Goal: Information Seeking & Learning: Learn about a topic

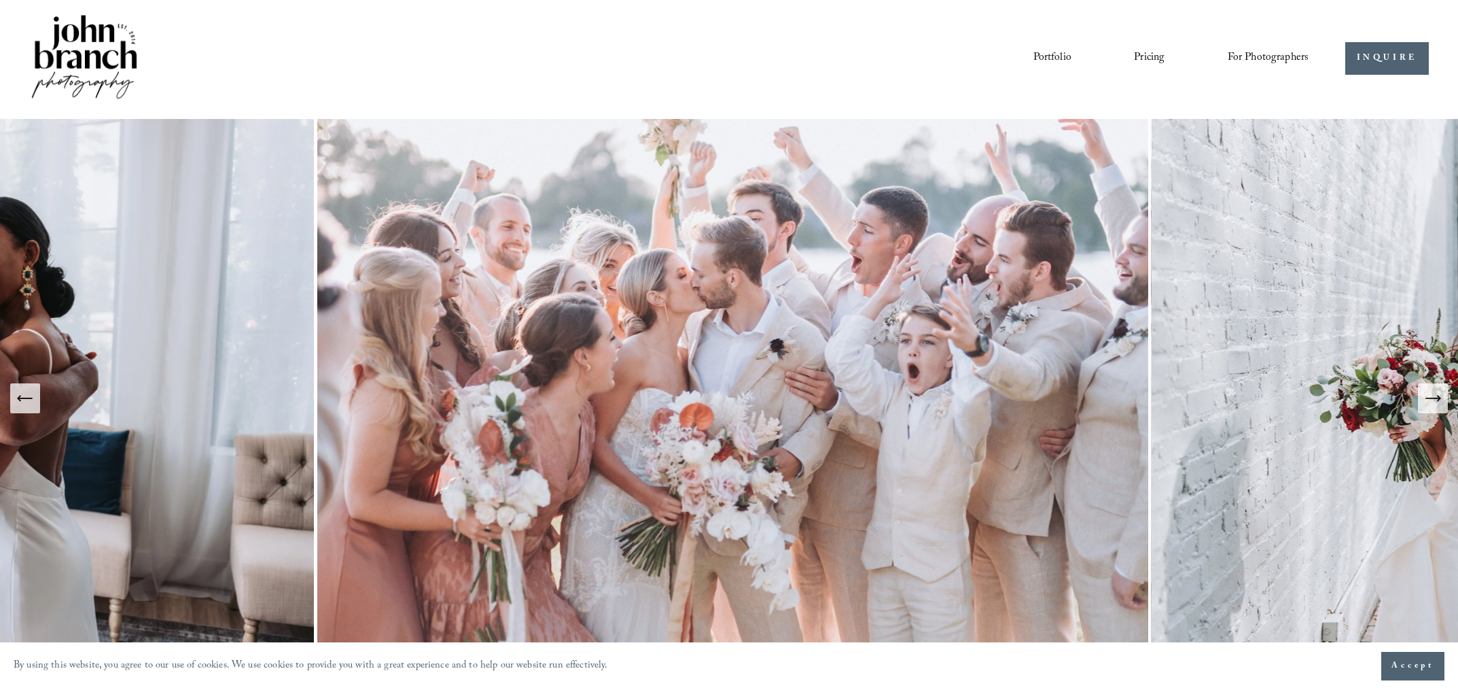
scroll to position [3, 0]
click at [1440, 412] on button "Next Slide" at bounding box center [1433, 398] width 30 height 30
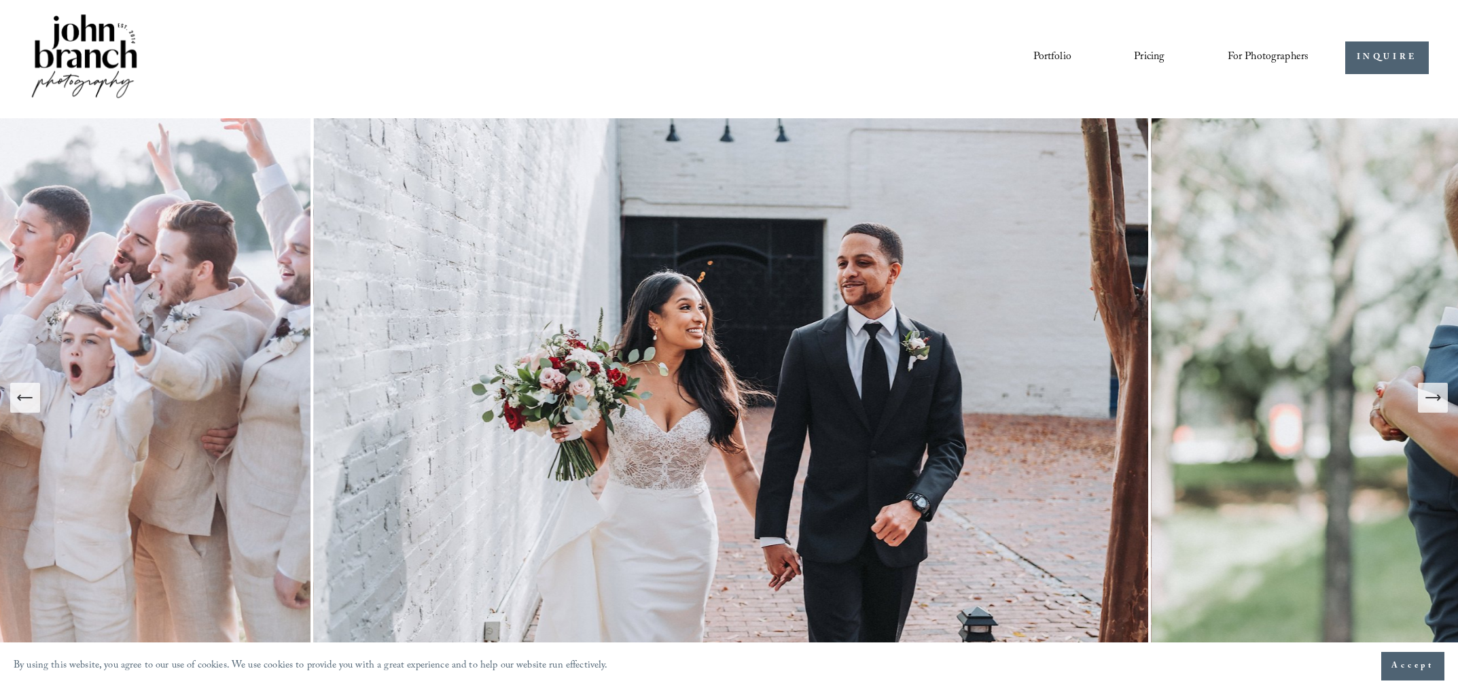
click at [1440, 412] on button "Next Slide" at bounding box center [1433, 398] width 30 height 30
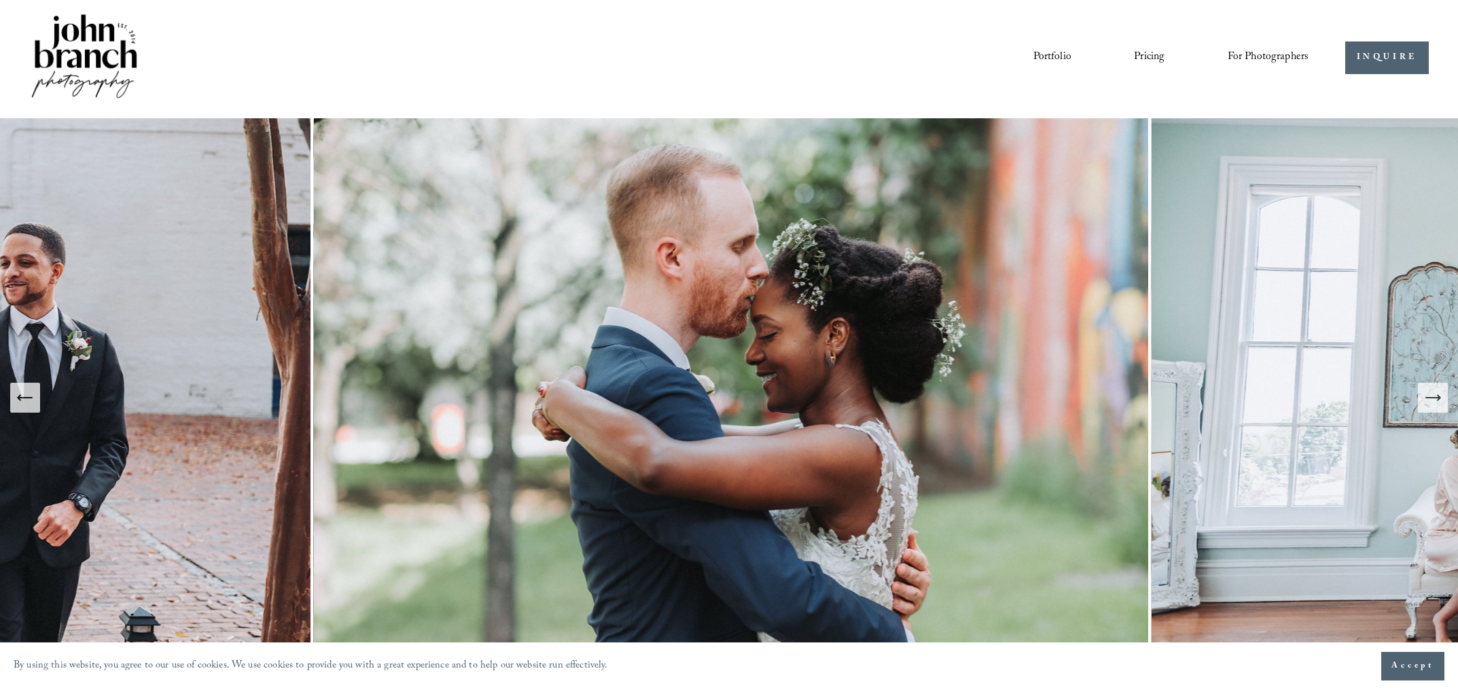
click at [1440, 412] on button "Next Slide" at bounding box center [1433, 398] width 30 height 30
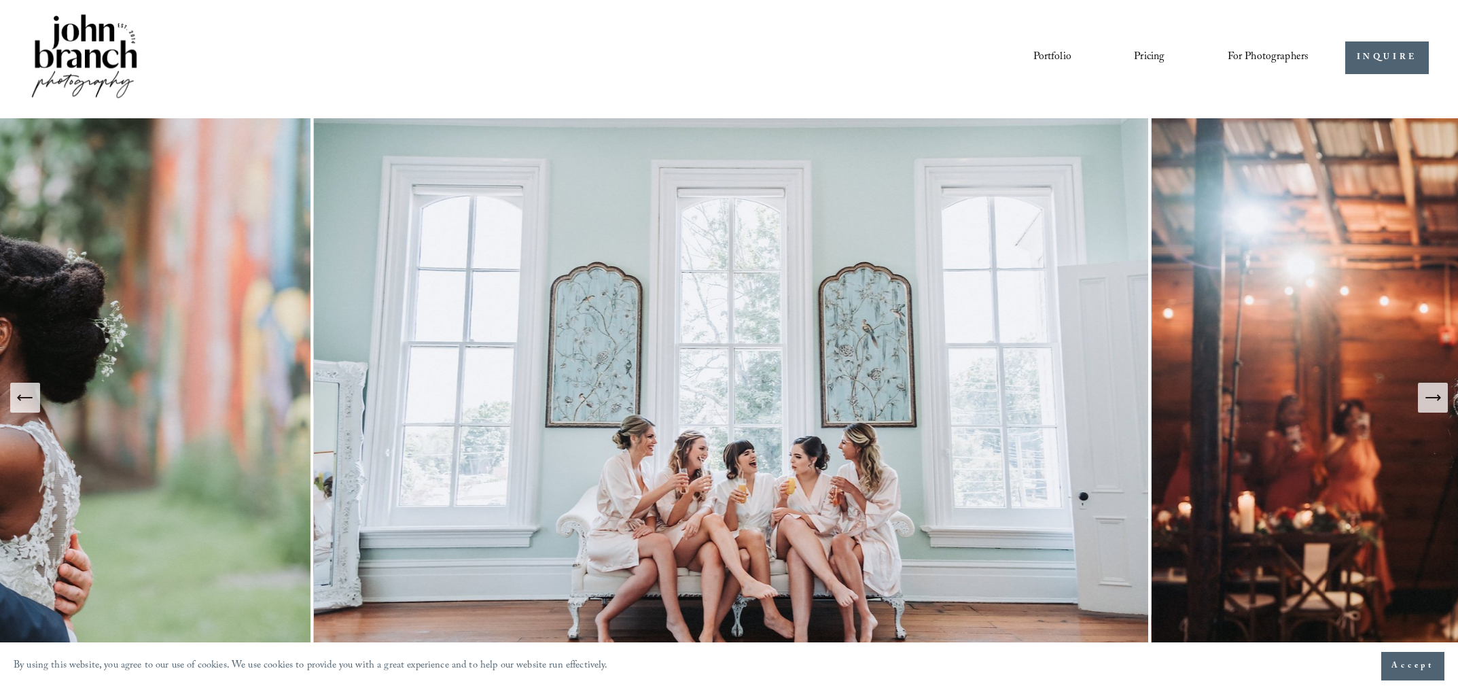
click at [1440, 412] on button "Next Slide" at bounding box center [1433, 398] width 30 height 30
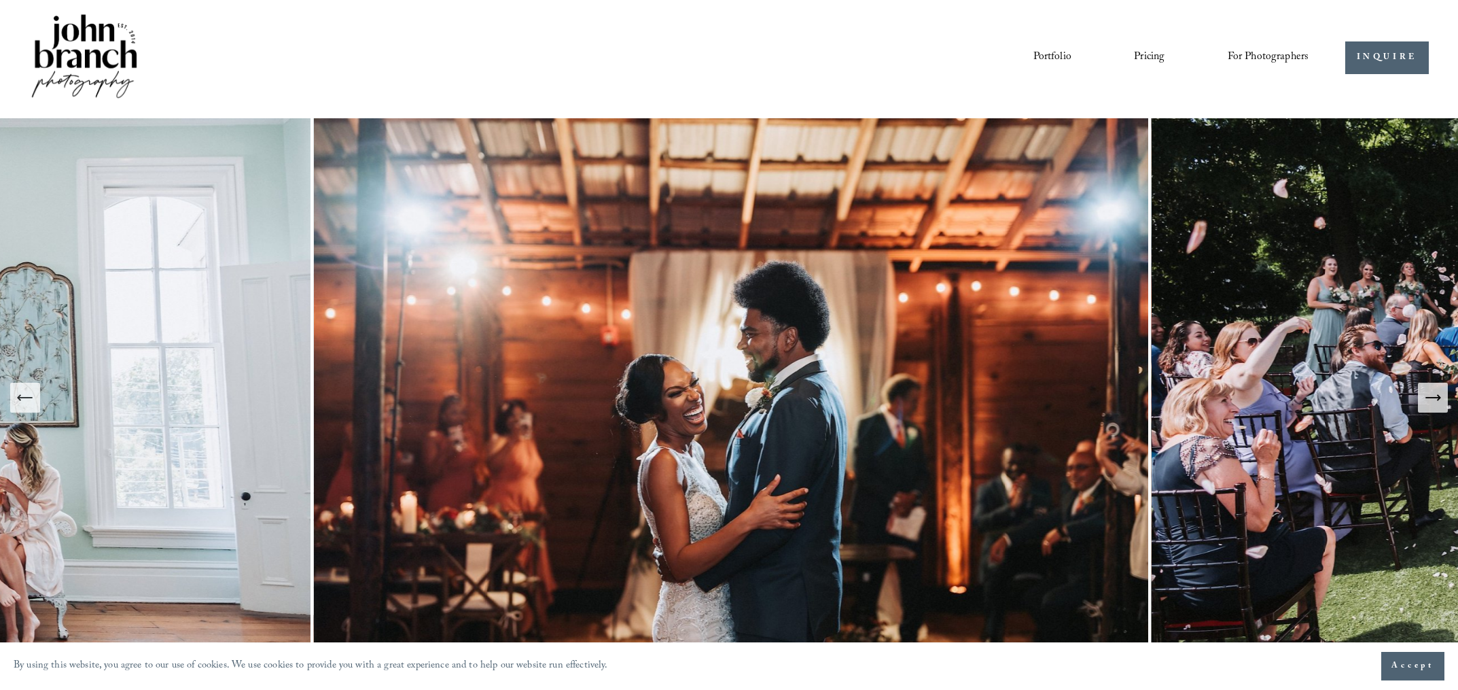
click at [1440, 408] on button "Next Slide" at bounding box center [1433, 398] width 30 height 30
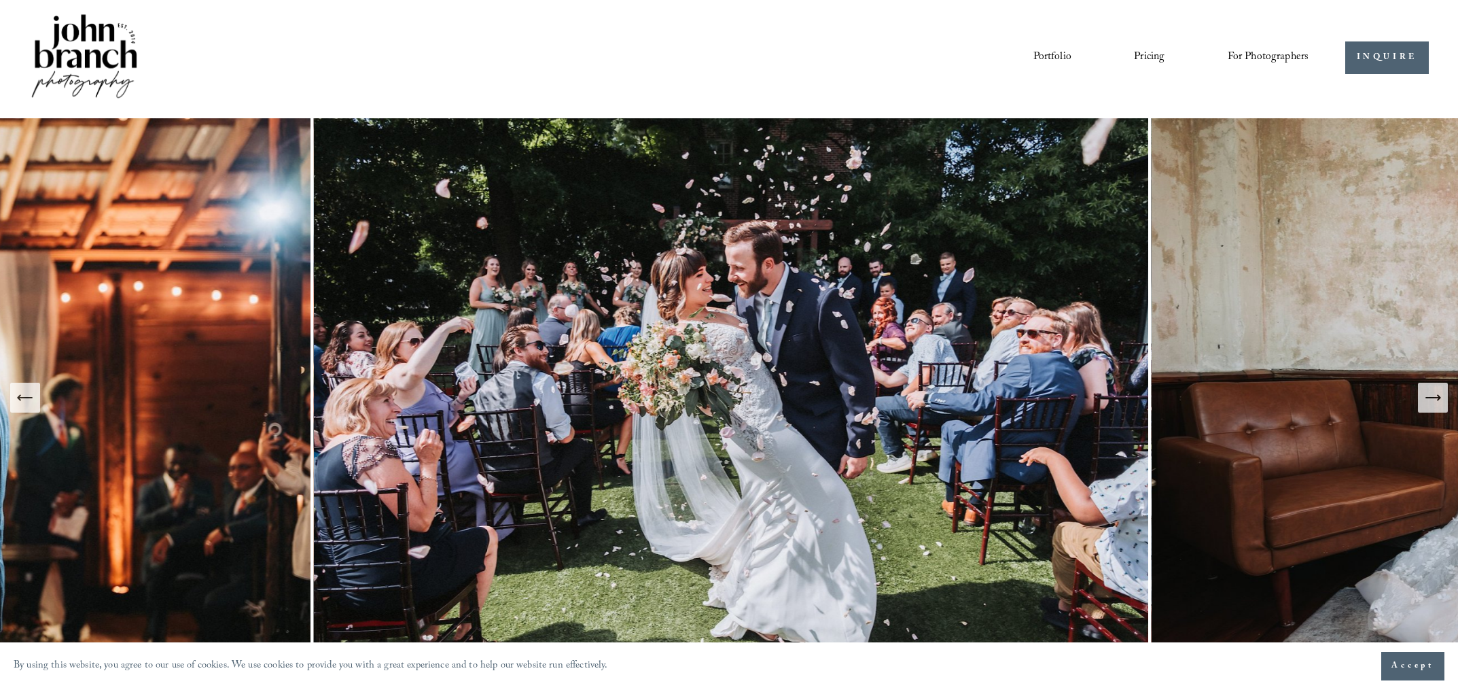
click at [1440, 408] on button "Next Slide" at bounding box center [1433, 398] width 30 height 30
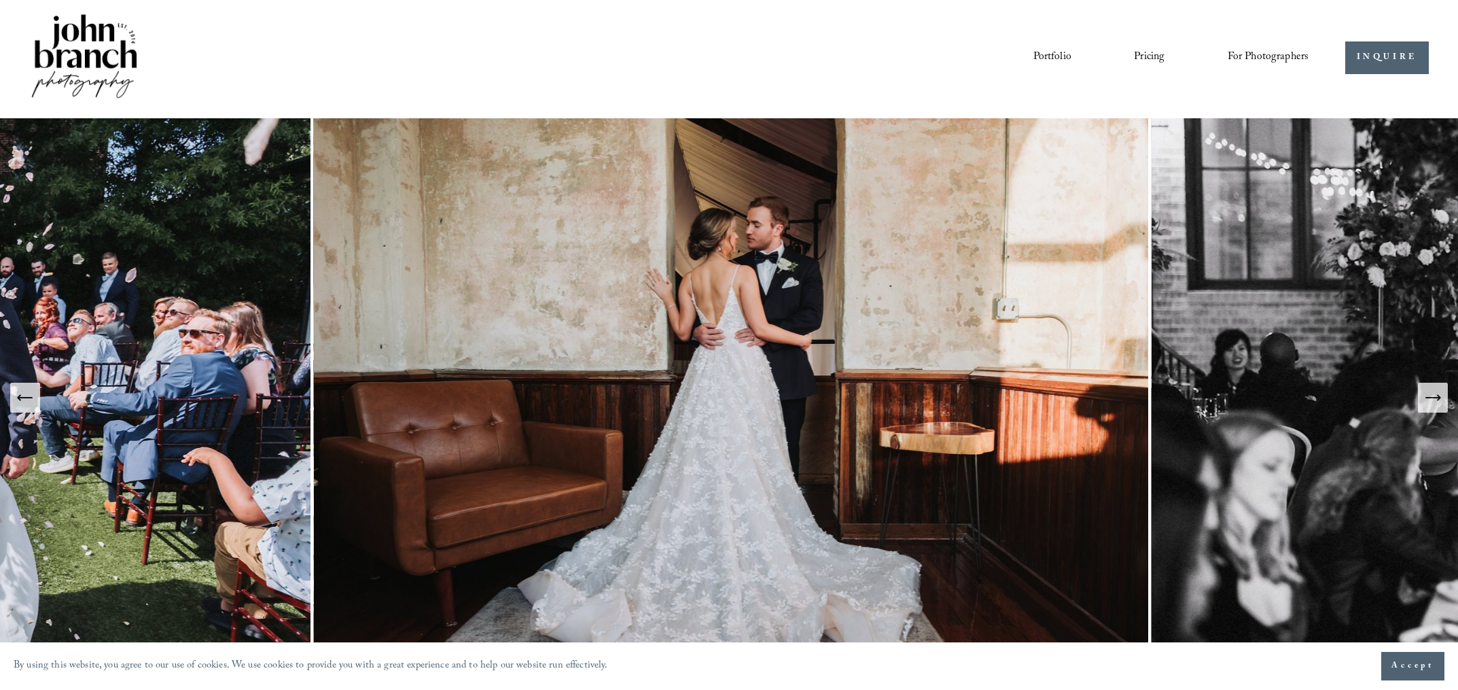
click at [1440, 408] on button "Next Slide" at bounding box center [1433, 398] width 30 height 30
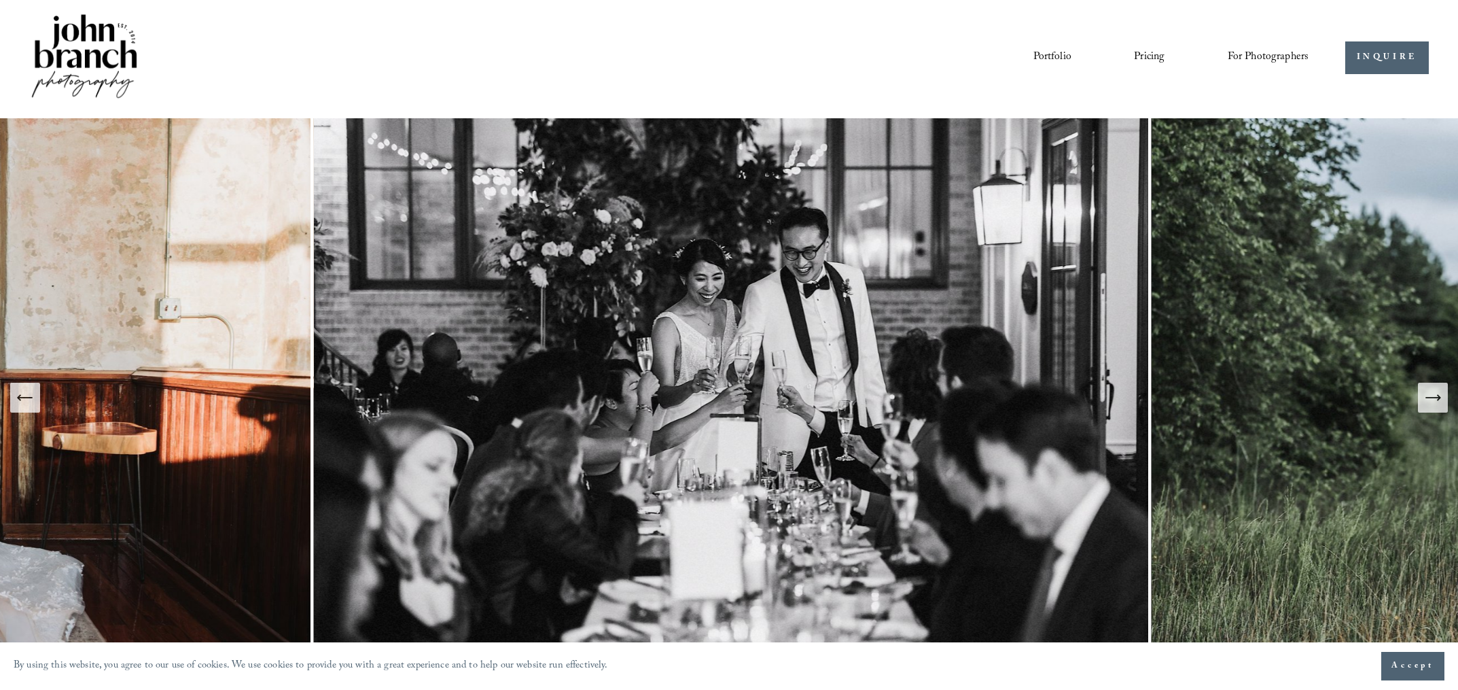
click at [1440, 408] on button "Next Slide" at bounding box center [1433, 398] width 30 height 30
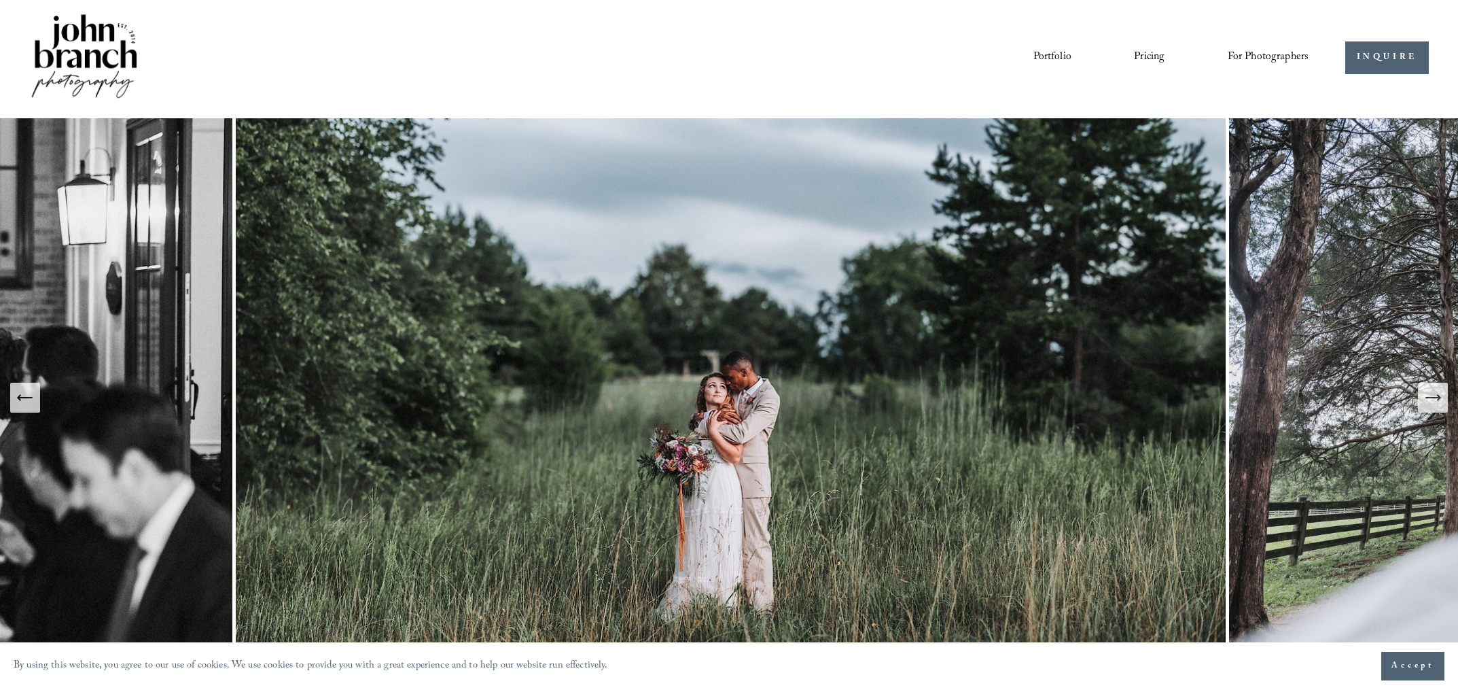
click at [912, 465] on img at bounding box center [732, 397] width 993 height 558
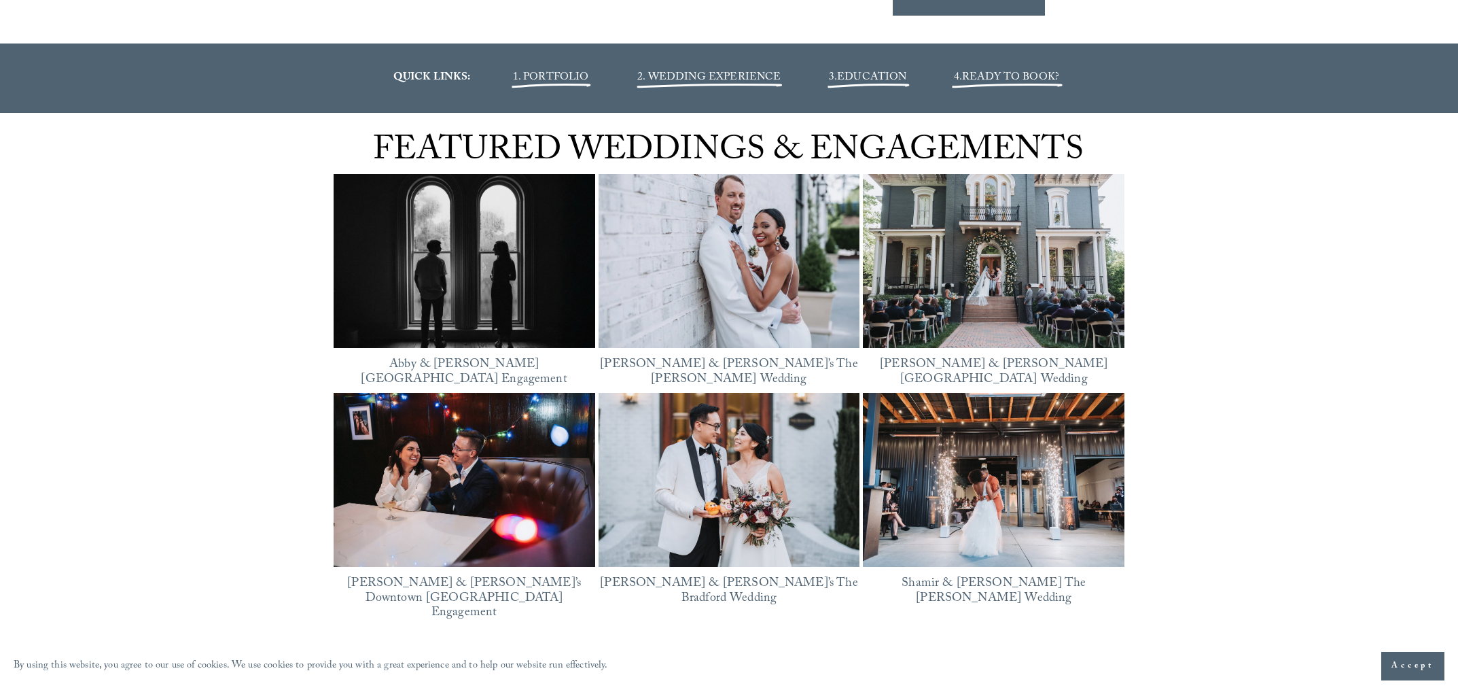
scroll to position [1826, 0]
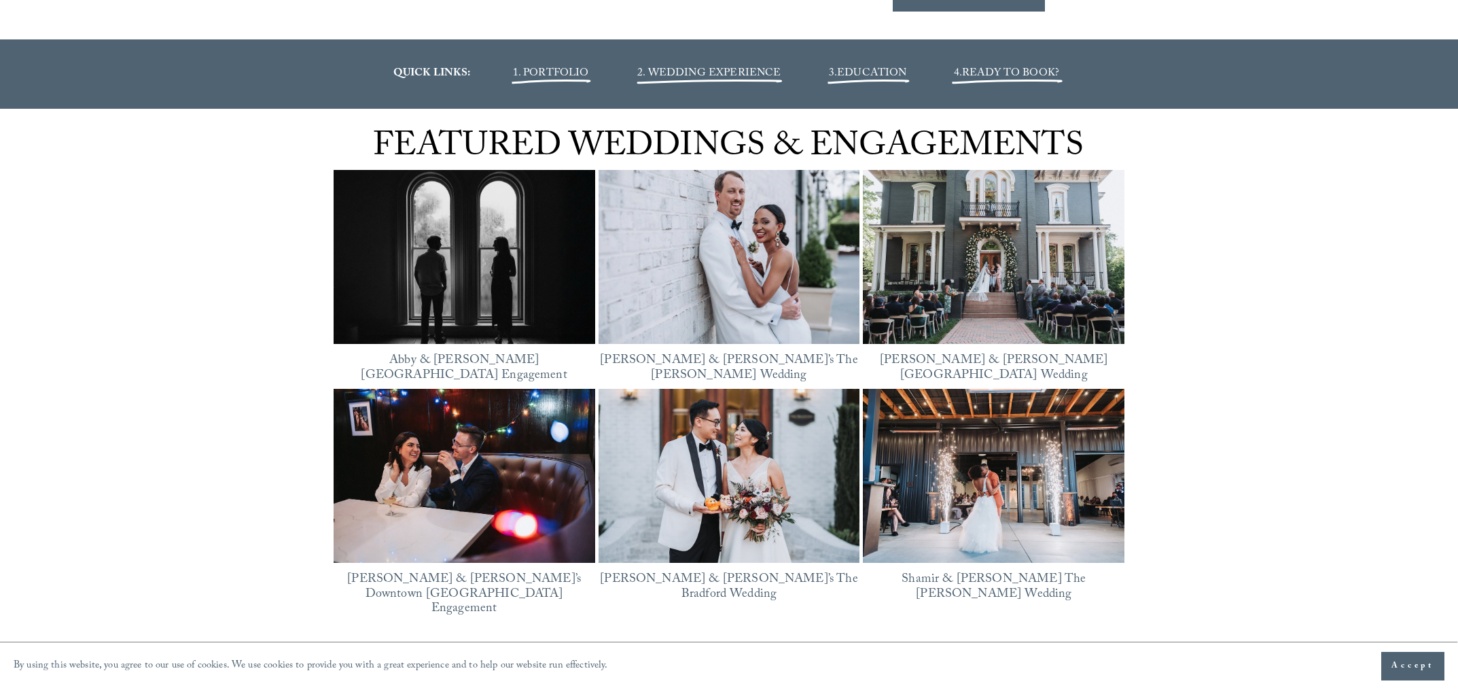
click at [840, 67] on span "EDUCATION" at bounding box center [871, 74] width 69 height 18
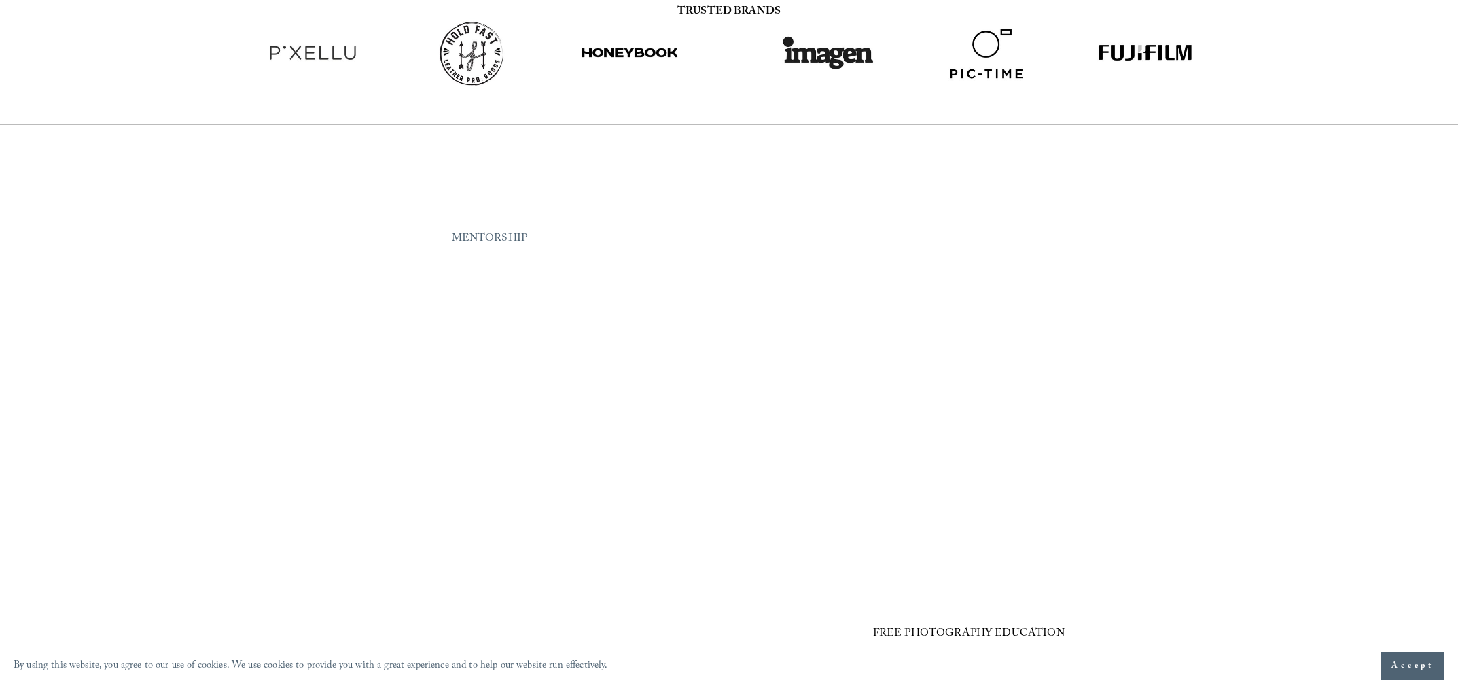
scroll to position [1726, 0]
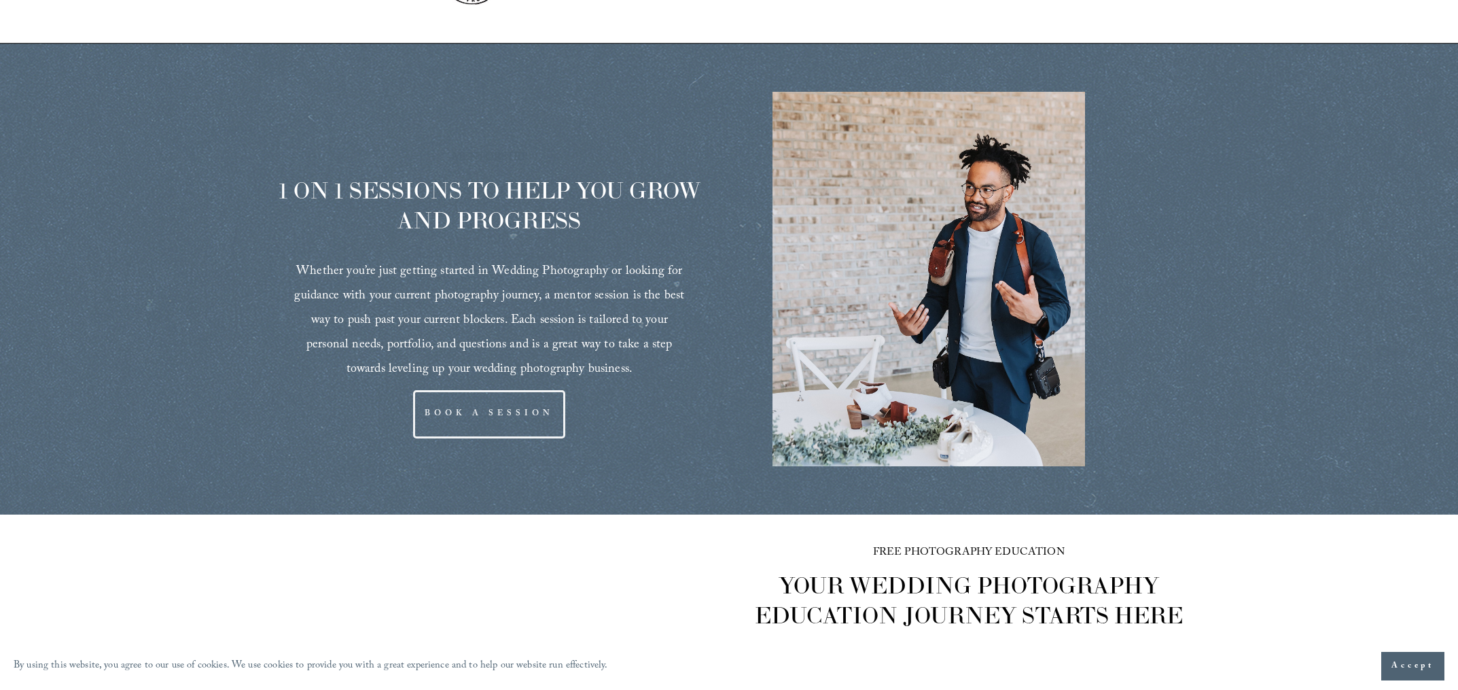
click at [455, 390] on link "BOOK A SESSION" at bounding box center [489, 414] width 152 height 48
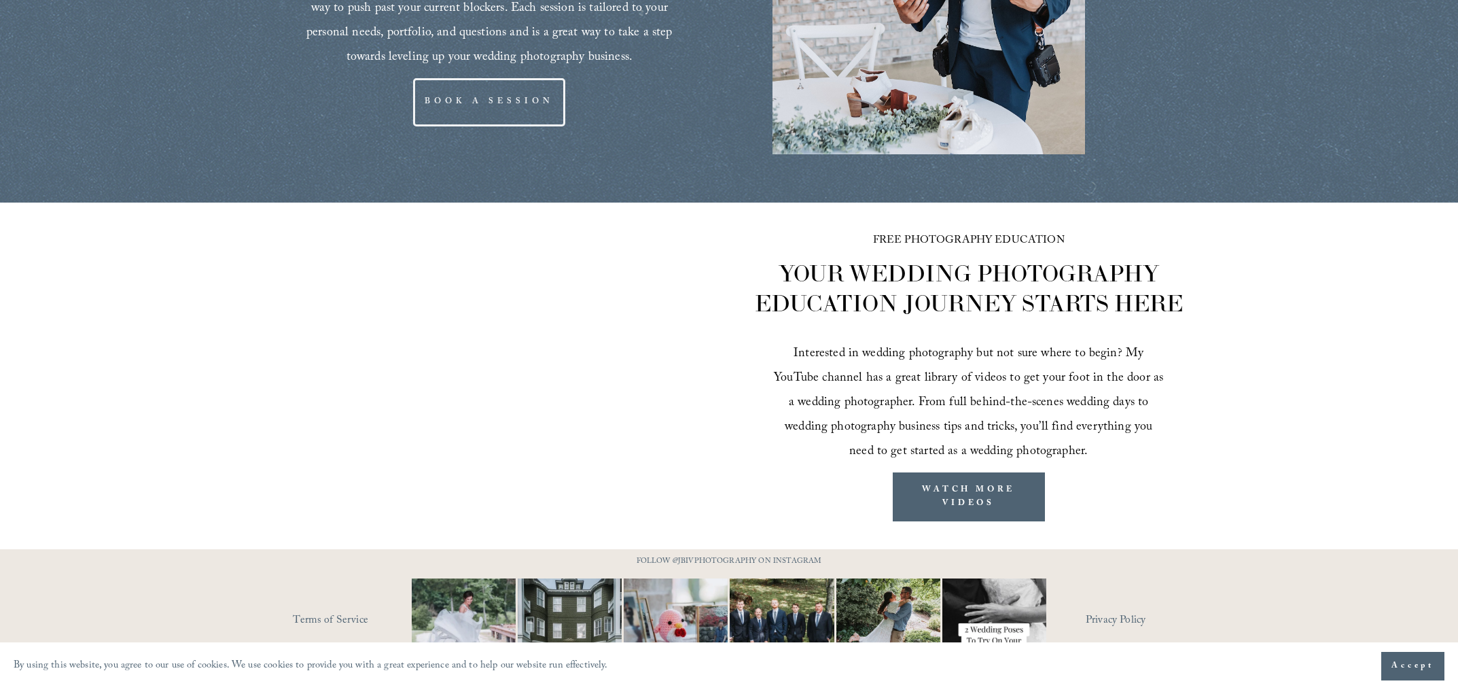
scroll to position [2059, 0]
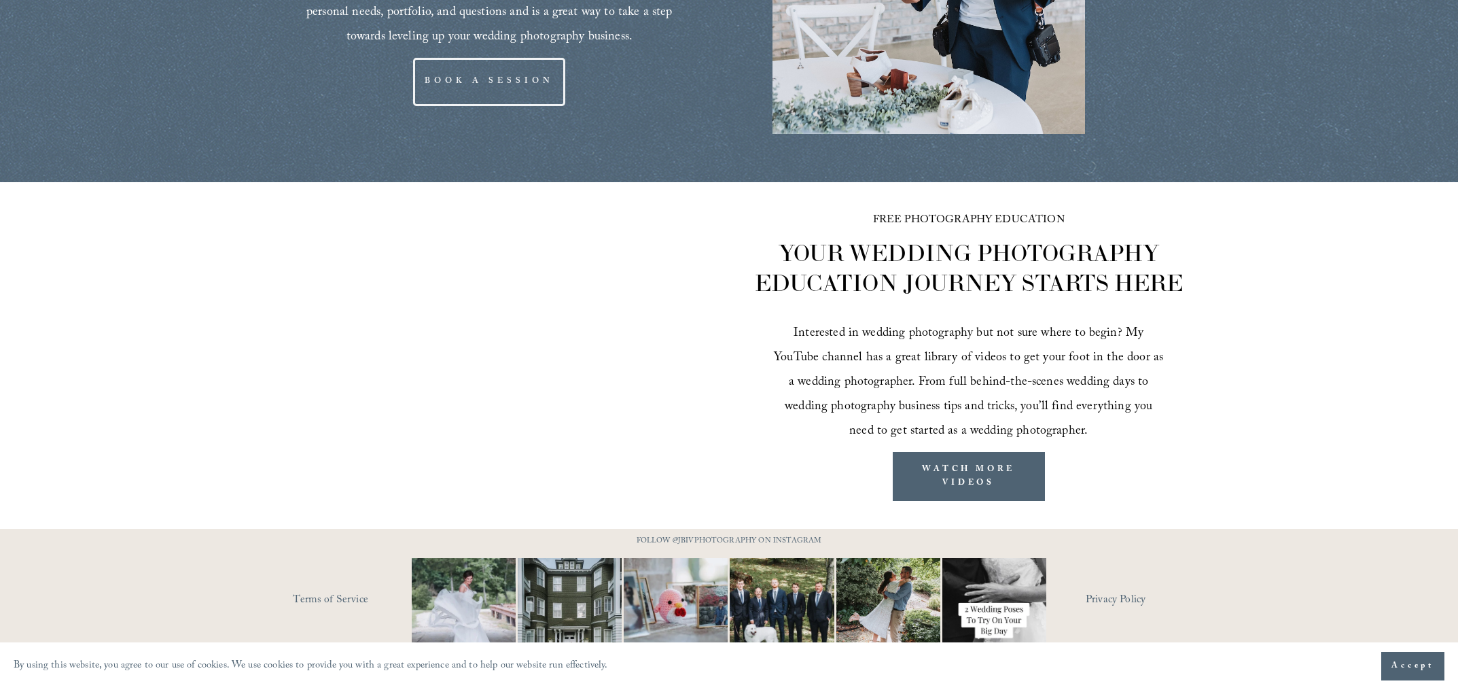
click at [1394, 660] on span "Accept" at bounding box center [1412, 666] width 43 height 14
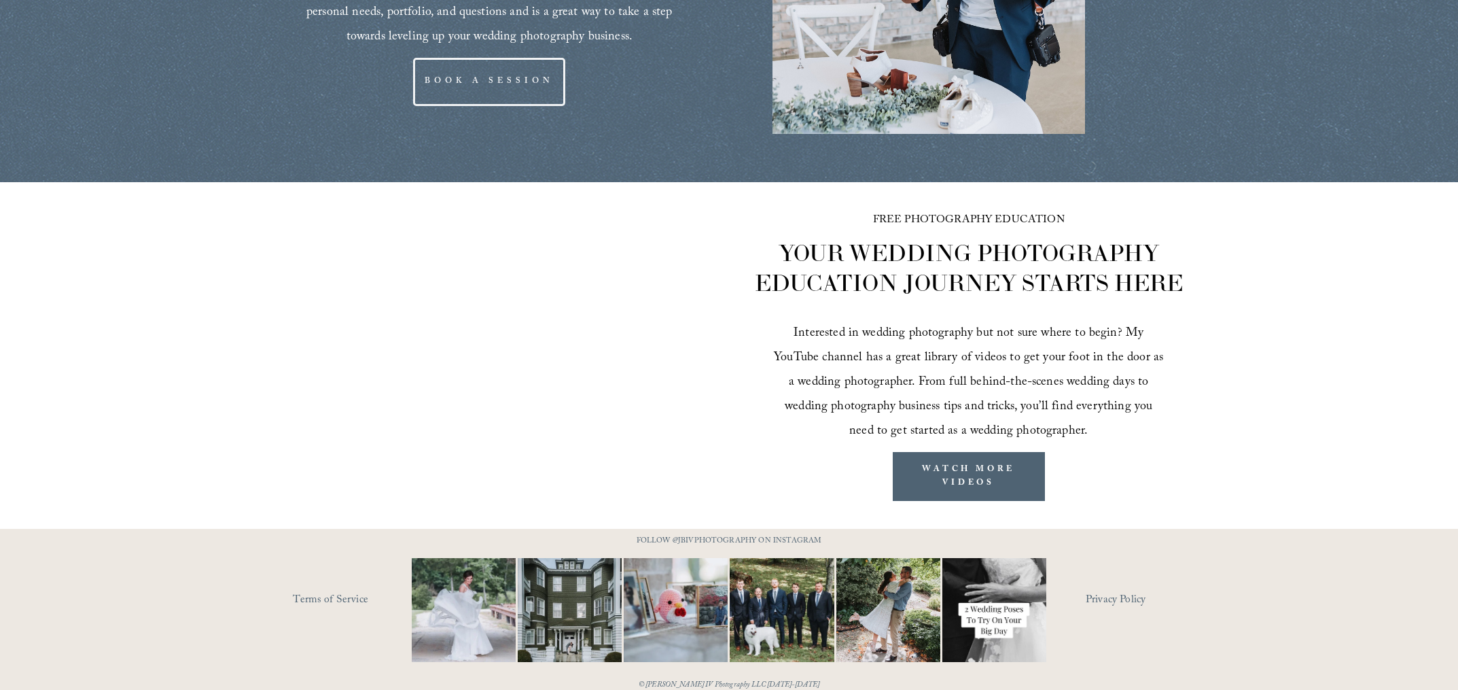
click at [596, 584] on img at bounding box center [570, 610] width 135 height 104
